Goal: Task Accomplishment & Management: Use online tool/utility

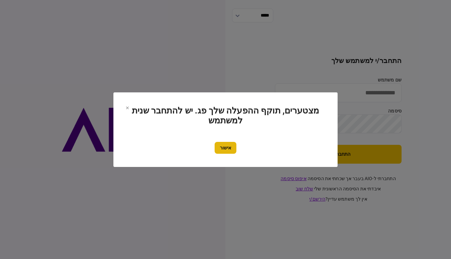
type input "*******"
click at [229, 150] on button "אישור" at bounding box center [226, 148] width 22 height 12
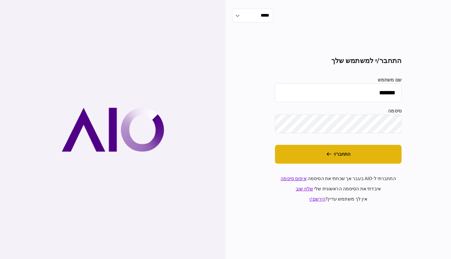
click at [339, 149] on button "התחבר/י" at bounding box center [338, 154] width 127 height 19
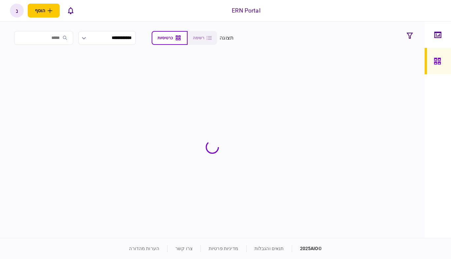
click at [437, 131] on div at bounding box center [438, 129] width 26 height 216
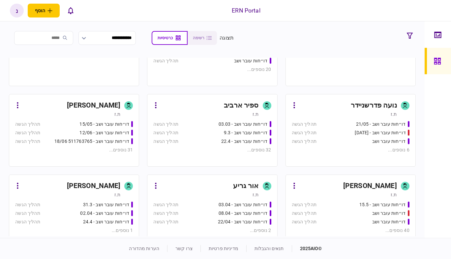
scroll to position [125, 0]
click at [331, 134] on div "דו״חות עובר ושב - 03/06/25" at bounding box center [369, 132] width 79 height 7
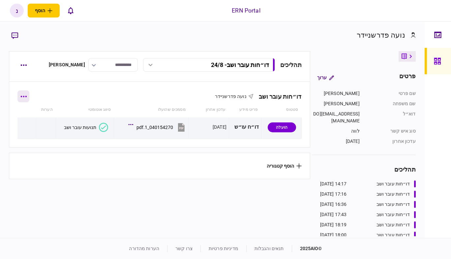
click at [27, 96] on icon "button" at bounding box center [23, 97] width 6 height 2
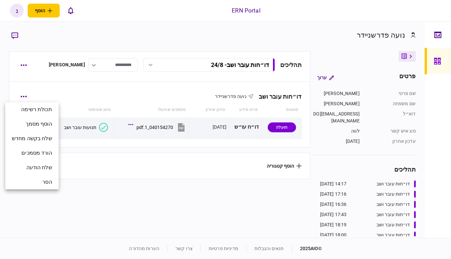
click at [80, 182] on div at bounding box center [225, 129] width 451 height 259
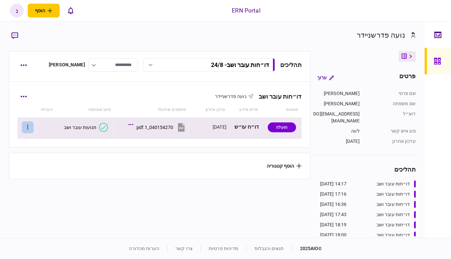
click at [29, 130] on button "button" at bounding box center [28, 127] width 12 height 12
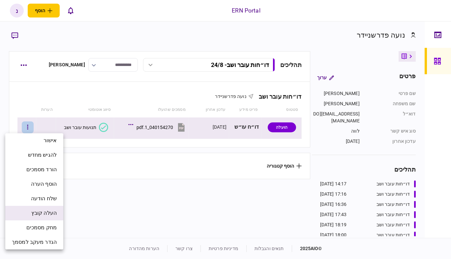
click at [40, 213] on span "העלה קובץ" at bounding box center [43, 213] width 25 height 8
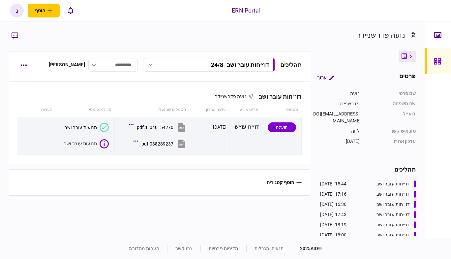
click at [429, 15] on div at bounding box center [435, 10] width 32 height 21
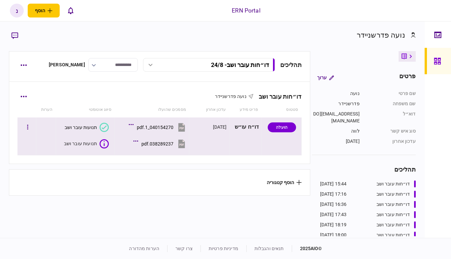
click at [103, 141] on icon at bounding box center [104, 143] width 9 height 9
click at [89, 142] on div "תנועות עובר ושב" at bounding box center [80, 143] width 33 height 7
click at [30, 125] on button "button" at bounding box center [28, 127] width 12 height 12
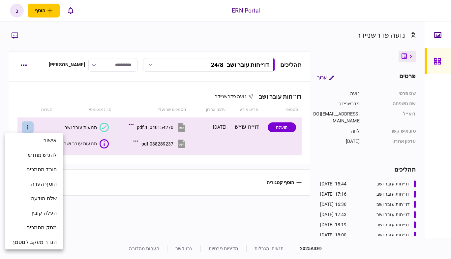
click at [55, 101] on div at bounding box center [225, 129] width 451 height 259
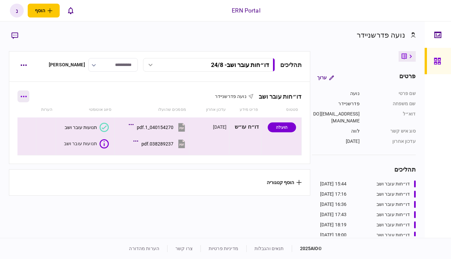
click at [29, 95] on button "button" at bounding box center [23, 96] width 12 height 12
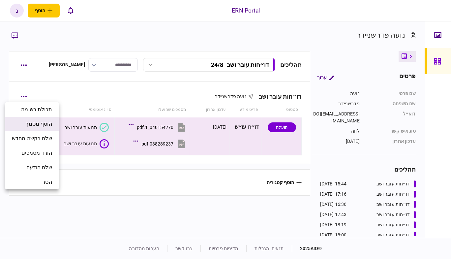
click at [50, 128] on li "הוסף מסמך" at bounding box center [31, 124] width 53 height 15
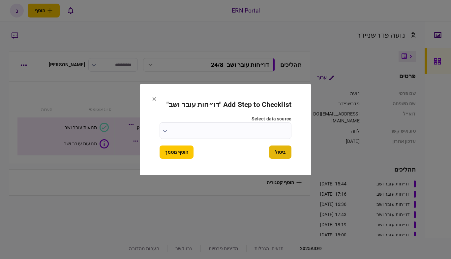
click at [279, 150] on button "ביטול" at bounding box center [280, 151] width 22 height 13
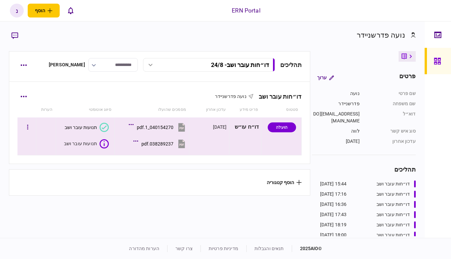
click at [151, 142] on div "038289237.pdf" at bounding box center [157, 143] width 32 height 5
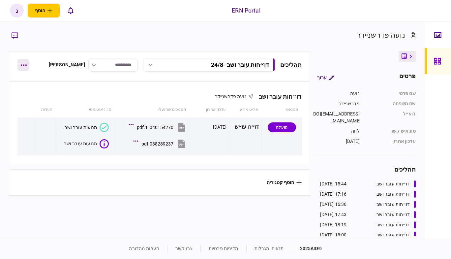
click at [24, 67] on button "button" at bounding box center [23, 65] width 12 height 12
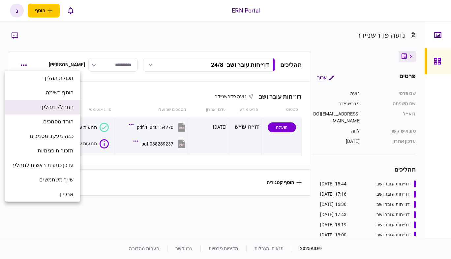
click at [57, 107] on span "התחל/י תהליך" at bounding box center [57, 107] width 33 height 8
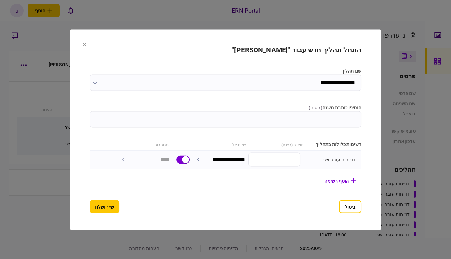
click at [257, 122] on input "הוסיפו כותרת משנה ( רשות )" at bounding box center [226, 119] width 272 height 16
type input "*******"
click at [90, 212] on button "שייך ושלח" at bounding box center [105, 206] width 30 height 13
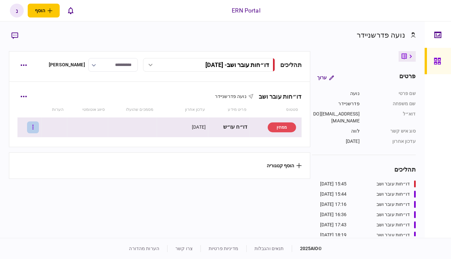
click at [39, 127] on button "button" at bounding box center [33, 127] width 12 height 12
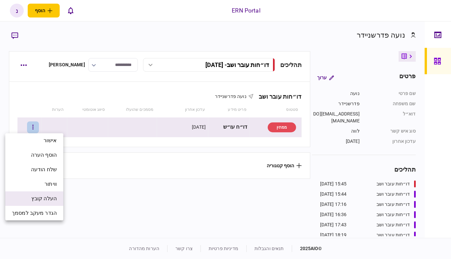
click at [49, 198] on span "העלה קובץ" at bounding box center [43, 199] width 25 height 8
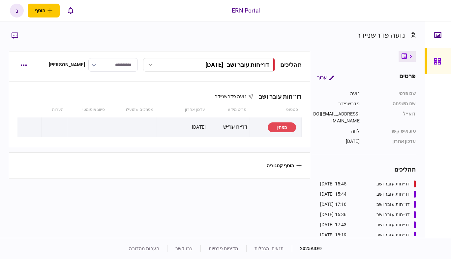
click at [27, 121] on button "button" at bounding box center [33, 127] width 12 height 12
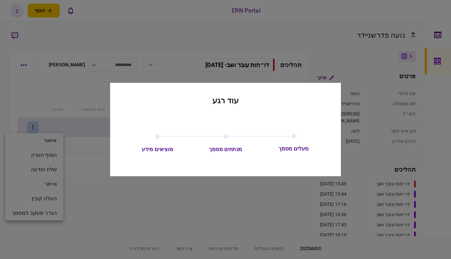
click at [147, 203] on div at bounding box center [225, 129] width 451 height 259
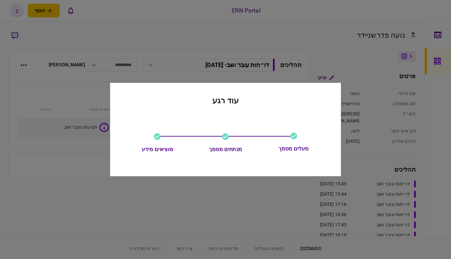
click at [147, 203] on div at bounding box center [225, 129] width 451 height 259
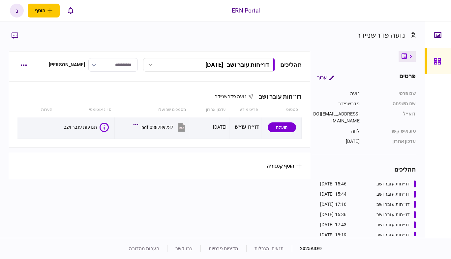
click at [438, 76] on div at bounding box center [438, 129] width 26 height 216
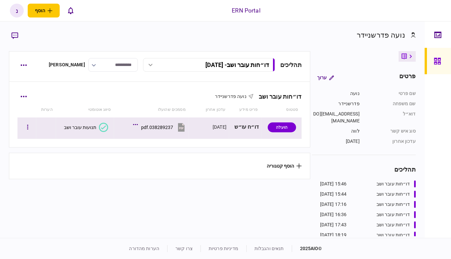
click at [102, 128] on icon at bounding box center [103, 127] width 5 height 4
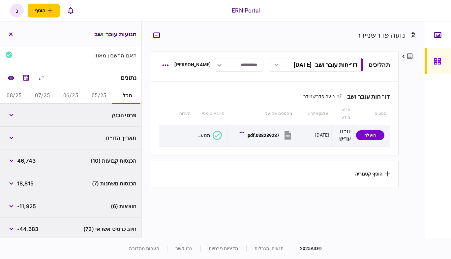
scroll to position [79, 0]
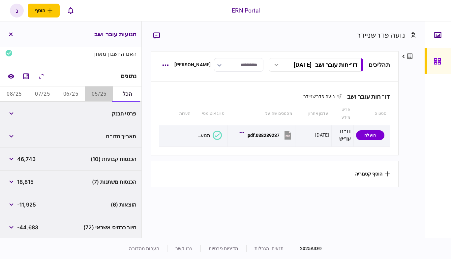
click at [101, 92] on button "05/25" at bounding box center [99, 94] width 28 height 16
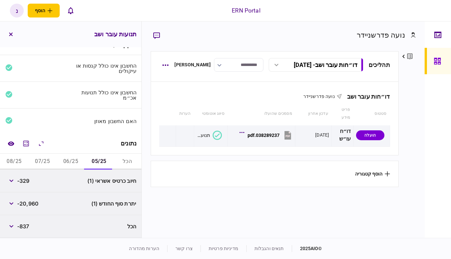
scroll to position [12, 0]
click at [77, 159] on button "06/25" at bounding box center [71, 162] width 28 height 16
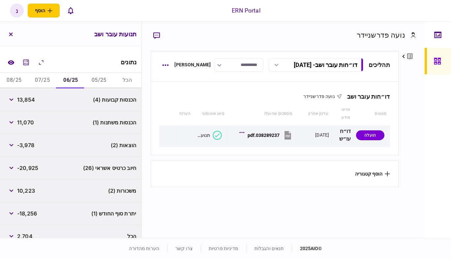
scroll to position [103, 0]
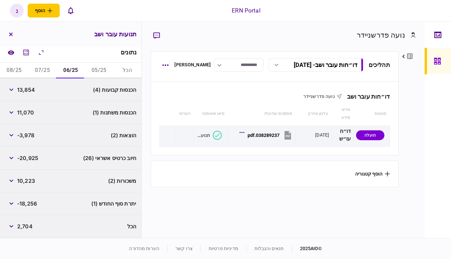
click at [132, 70] on button "הכל" at bounding box center [127, 71] width 28 height 16
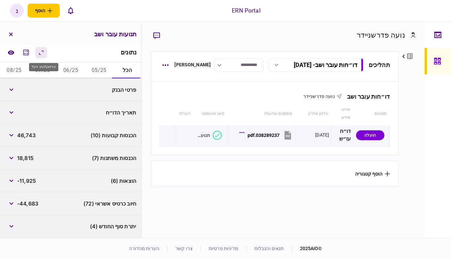
click at [41, 53] on icon "הרחב\\כווץ הכל" at bounding box center [41, 52] width 8 height 8
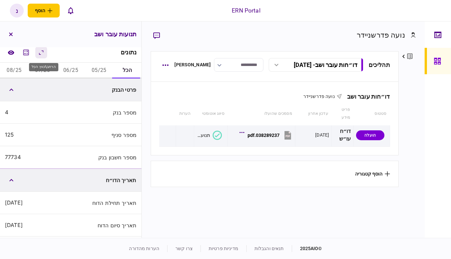
click at [41, 53] on icon "הרחב\\כווץ הכל" at bounding box center [41, 52] width 8 height 8
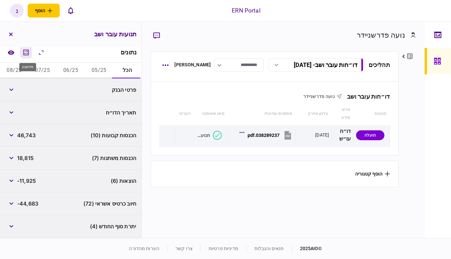
click at [29, 53] on icon "מחשבון" at bounding box center [26, 52] width 6 height 6
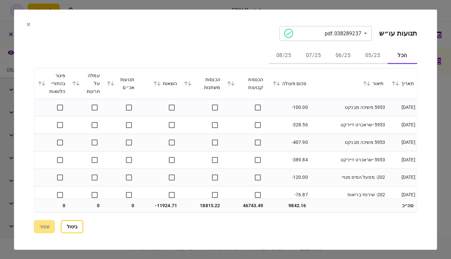
click at [232, 83] on icon at bounding box center [233, 83] width 4 height 5
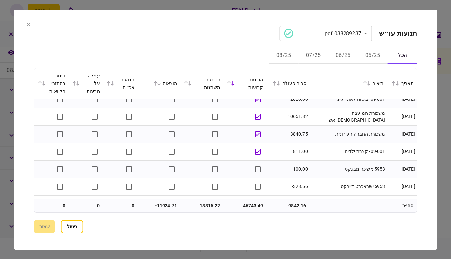
scroll to position [119, 0]
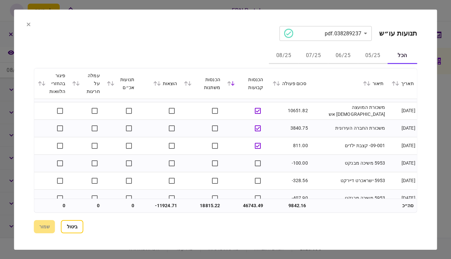
click at [191, 83] on icon at bounding box center [190, 83] width 4 height 5
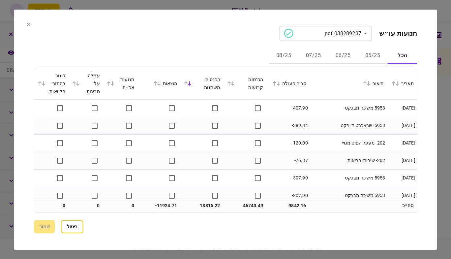
scroll to position [0, 0]
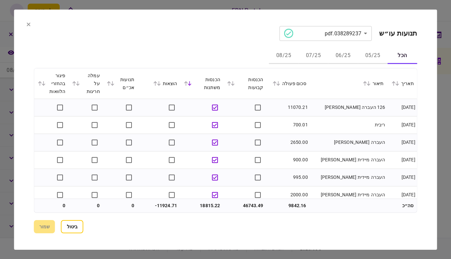
click at [113, 82] on icon at bounding box center [112, 83] width 4 height 5
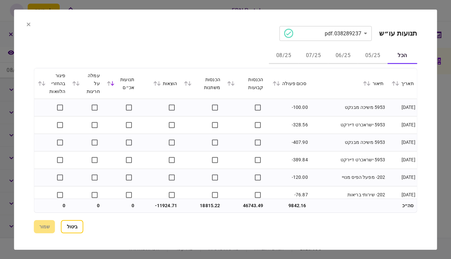
click at [113, 82] on icon at bounding box center [112, 83] width 4 height 5
click at [76, 82] on icon at bounding box center [74, 83] width 4 height 5
click at [46, 86] on div "פיגור בהחזרי הלוואות" at bounding box center [52, 84] width 28 height 24
click at [43, 85] on div "פיגור בהחזרי הלוואות" at bounding box center [52, 84] width 28 height 24
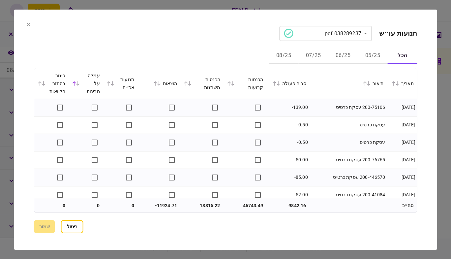
click at [42, 84] on icon at bounding box center [40, 83] width 4 height 5
click at [27, 24] on icon at bounding box center [29, 24] width 4 height 4
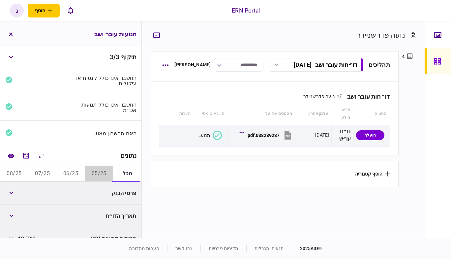
click at [106, 172] on button "05/25" at bounding box center [99, 174] width 28 height 16
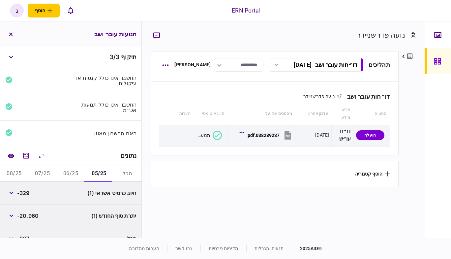
scroll to position [12, 0]
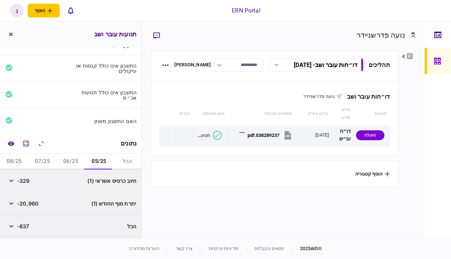
click at [430, 183] on div at bounding box center [438, 129] width 26 height 216
click at [73, 163] on button "06/25" at bounding box center [71, 162] width 28 height 16
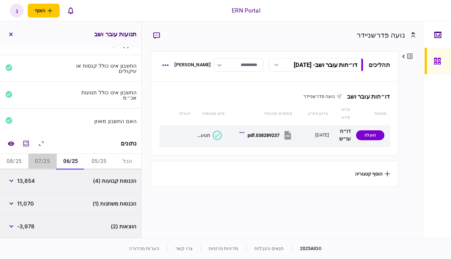
click at [47, 160] on button "07/25" at bounding box center [42, 162] width 28 height 16
click at [56, 161] on button "07/25" at bounding box center [42, 162] width 28 height 16
click at [69, 157] on button "06/25" at bounding box center [71, 162] width 28 height 16
click at [11, 225] on icon "button" at bounding box center [11, 226] width 4 height 3
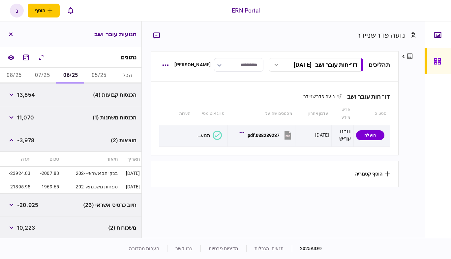
scroll to position [97, 0]
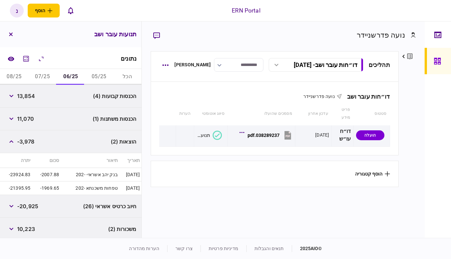
click at [54, 73] on button "07/25" at bounding box center [42, 77] width 28 height 16
click at [15, 76] on button "08/25" at bounding box center [14, 77] width 28 height 16
click at [75, 75] on button "06/25" at bounding box center [71, 77] width 28 height 16
click at [29, 59] on icon "מחשבון" at bounding box center [26, 59] width 6 height 6
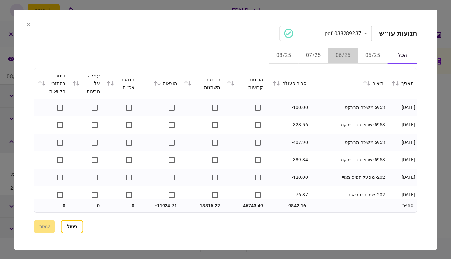
click at [339, 57] on button "06/25" at bounding box center [343, 56] width 30 height 16
click at [156, 82] on icon at bounding box center [155, 83] width 4 height 5
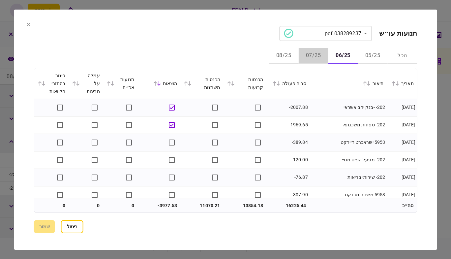
click at [312, 54] on button "07/25" at bounding box center [313, 56] width 30 height 16
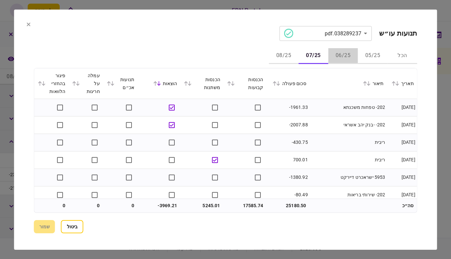
click at [343, 55] on button "06/25" at bounding box center [343, 56] width 30 height 16
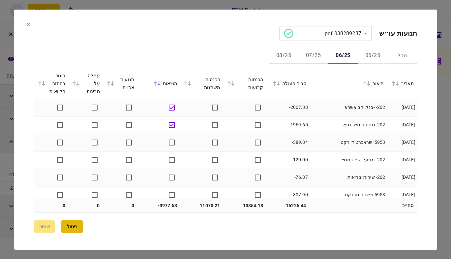
click at [73, 223] on button "ביטול" at bounding box center [72, 226] width 22 height 13
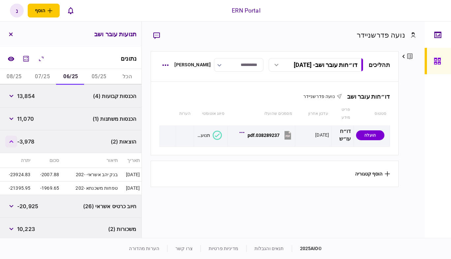
click at [13, 143] on button "button" at bounding box center [11, 142] width 12 height 12
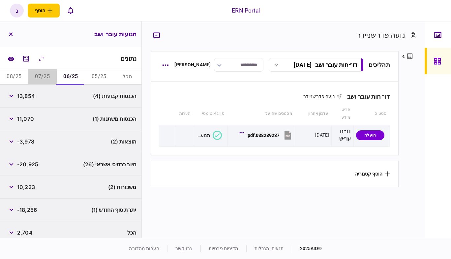
click at [40, 80] on button "07/25" at bounding box center [42, 77] width 28 height 16
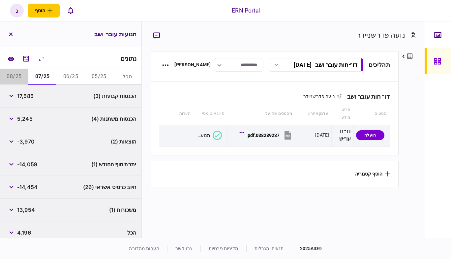
click at [20, 76] on button "08/25" at bounding box center [14, 77] width 28 height 16
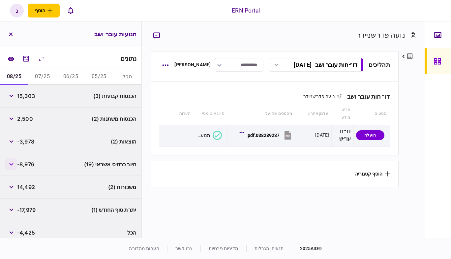
click at [12, 162] on button "button" at bounding box center [11, 164] width 12 height 12
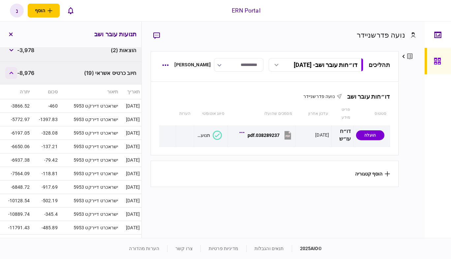
scroll to position [189, 0]
click at [9, 75] on button "button" at bounding box center [11, 73] width 12 height 12
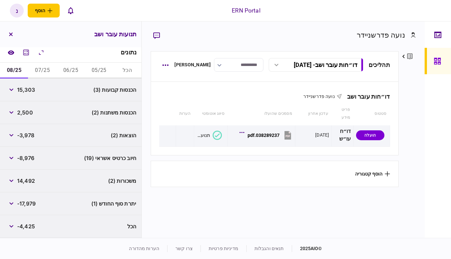
scroll to position [103, 0]
click at [13, 181] on icon "button" at bounding box center [11, 180] width 4 height 3
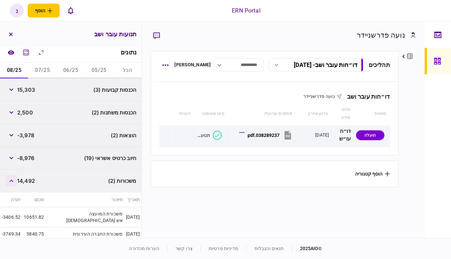
click at [13, 181] on icon "button" at bounding box center [11, 180] width 4 height 3
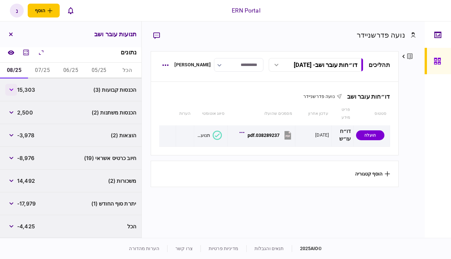
click at [13, 90] on icon "button" at bounding box center [11, 89] width 4 height 3
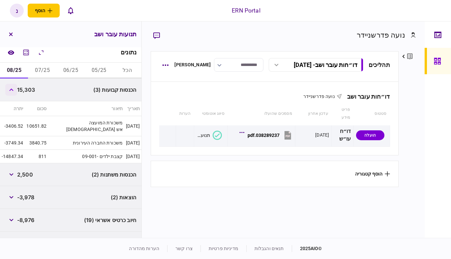
click at [13, 90] on icon "button" at bounding box center [11, 89] width 4 height 3
